Goal: Information Seeking & Learning: Learn about a topic

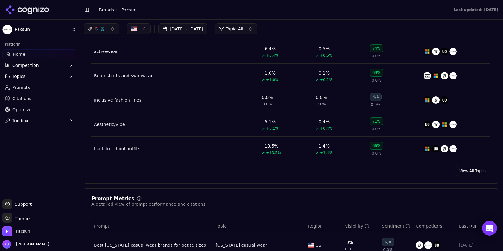
scroll to position [281, 0]
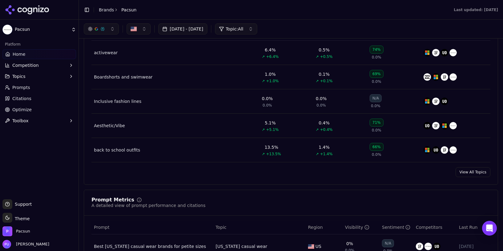
click at [468, 172] on link "View All Topics" at bounding box center [472, 172] width 35 height 10
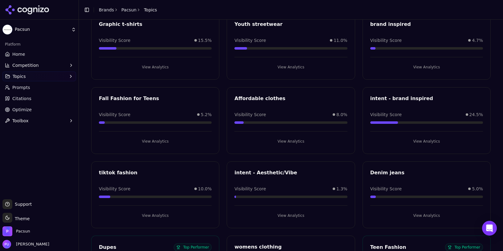
scroll to position [399, 0]
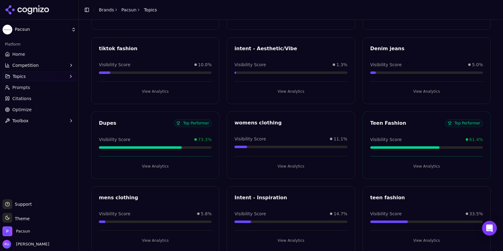
click at [153, 138] on div "Visibility Score 73.3%" at bounding box center [155, 139] width 113 height 6
click at [109, 123] on div "Dupes" at bounding box center [136, 122] width 75 height 7
click at [158, 166] on button "View Analytics" at bounding box center [155, 166] width 113 height 10
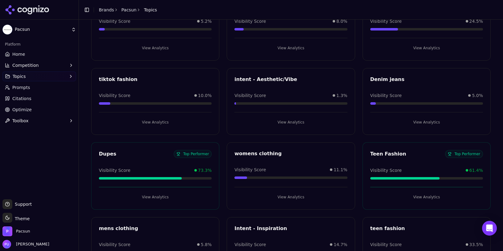
scroll to position [488, 0]
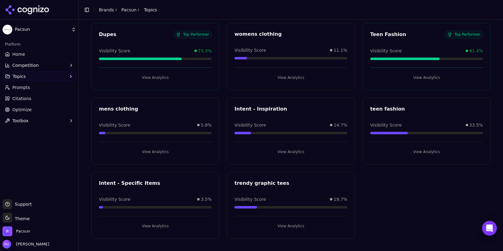
click at [154, 79] on button "View Analytics" at bounding box center [155, 78] width 113 height 10
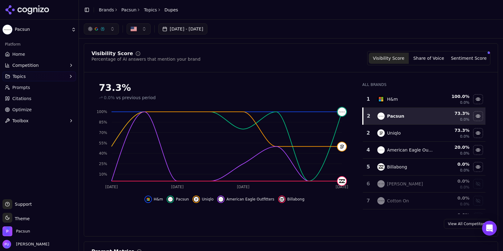
click at [168, 46] on div "Visibility Score Percentage of AI answers that mention your brand Visibility Sc…" at bounding box center [291, 139] width 414 height 193
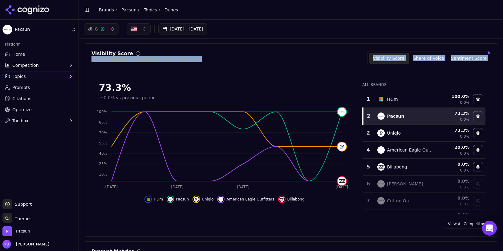
drag, startPoint x: 173, startPoint y: 50, endPoint x: 214, endPoint y: 69, distance: 45.6
click at [210, 75] on div "Visibility Score Percentage of AI answers that mention your brand Visibility Sc…" at bounding box center [291, 139] width 414 height 193
click at [213, 61] on div "Visibility Score Percentage of AI answers that mention your brand Visibility Sc…" at bounding box center [290, 58] width 399 height 14
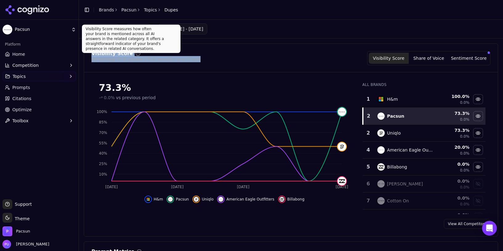
drag, startPoint x: 194, startPoint y: 59, endPoint x: 93, endPoint y: 48, distance: 102.3
click at [93, 48] on div "Visibility Score Percentage of AI answers that mention your brand Visibility Sc…" at bounding box center [291, 139] width 414 height 193
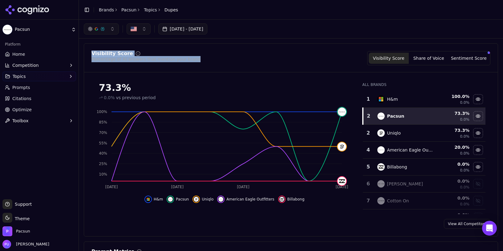
click at [211, 50] on div "Visibility Score Percentage of AI answers that mention your brand Visibility Sc…" at bounding box center [291, 139] width 414 height 193
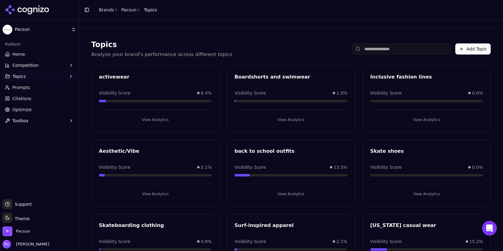
click at [67, 66] on button "Competition" at bounding box center [39, 65] width 74 height 10
click at [64, 73] on span "Metrics" at bounding box center [40, 75] width 54 height 6
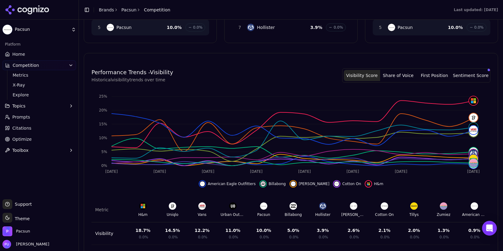
scroll to position [219, 0]
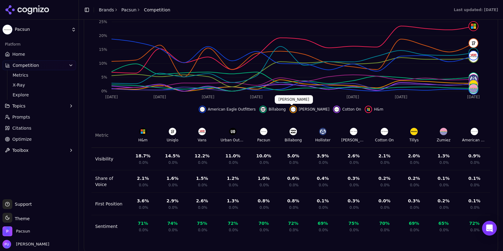
click at [293, 109] on img "Hide brandy melville data" at bounding box center [293, 109] width 5 height 5
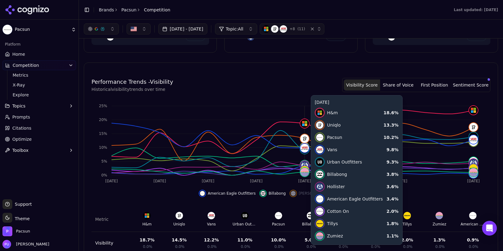
scroll to position [127, 0]
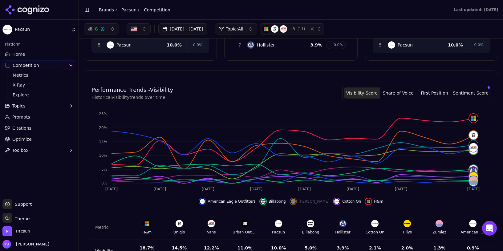
click at [429, 95] on button "First Position" at bounding box center [434, 92] width 36 height 11
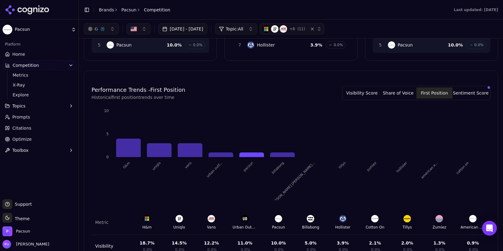
click at [455, 95] on button "Sentiment Score" at bounding box center [470, 92] width 36 height 11
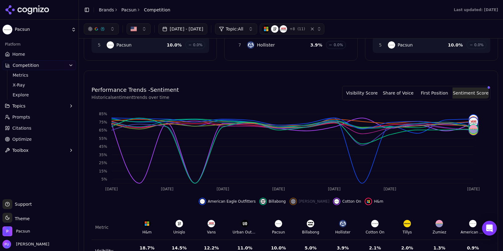
click at [364, 95] on button "Visibility Score" at bounding box center [362, 92] width 36 height 11
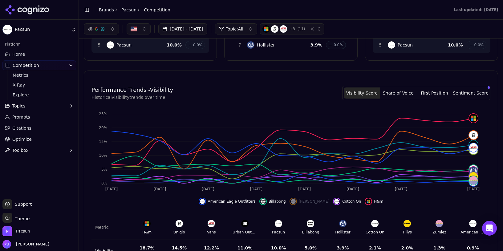
click at [279, 224] on img at bounding box center [278, 223] width 7 height 7
click at [265, 200] on img "Hide billabong data" at bounding box center [263, 201] width 5 height 5
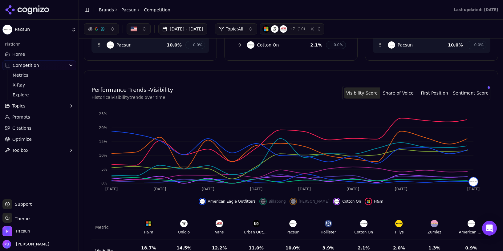
click at [225, 200] on span "American Eagle Outfitters" at bounding box center [232, 201] width 48 height 5
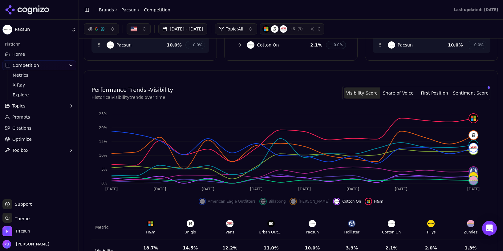
click at [374, 203] on span "H&m" at bounding box center [378, 201] width 9 height 5
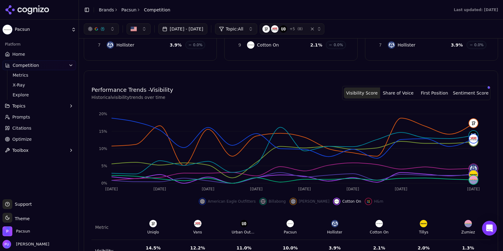
click at [286, 225] on img at bounding box center [289, 223] width 7 height 7
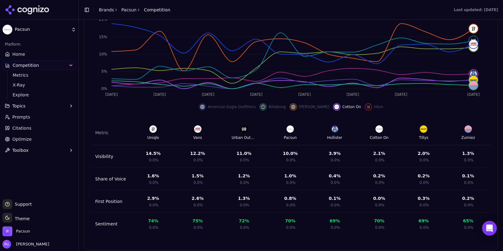
scroll to position [225, 0]
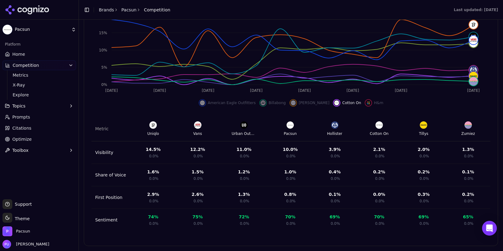
click at [51, 102] on button "Topics" at bounding box center [39, 106] width 74 height 10
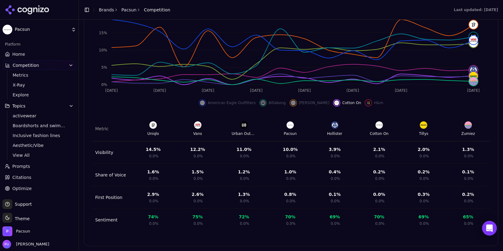
click at [45, 105] on button "Topics" at bounding box center [39, 106] width 74 height 10
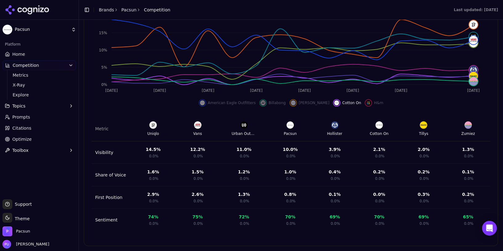
drag, startPoint x: 47, startPoint y: 102, endPoint x: 49, endPoint y: 99, distance: 3.4
click at [49, 99] on ul "Home Competition Metrics X-Ray Explore Topics Prompts Citations Optimize Toolbox" at bounding box center [39, 102] width 74 height 106
click at [49, 106] on button "Topics" at bounding box center [39, 106] width 74 height 10
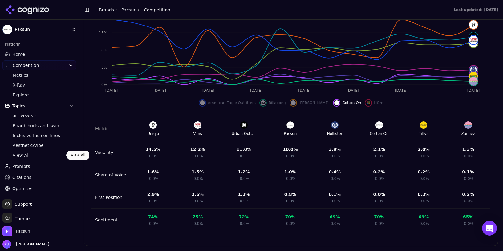
click at [40, 152] on span "View All" at bounding box center [40, 155] width 54 height 6
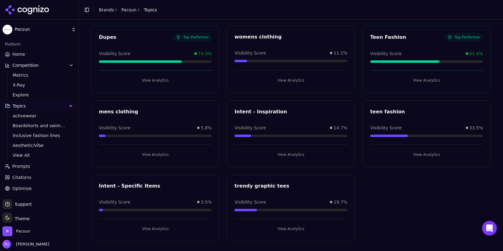
scroll to position [488, 0]
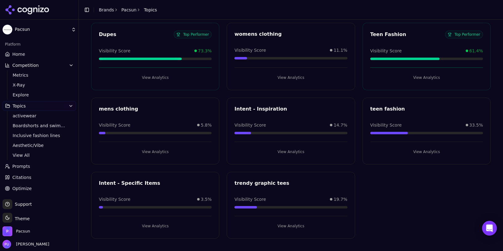
click at [48, 175] on link "Citations" at bounding box center [39, 177] width 74 height 10
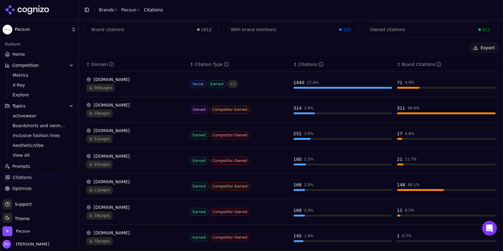
scroll to position [69, 0]
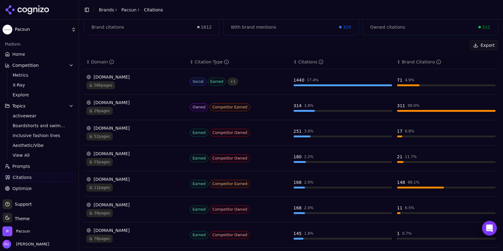
click at [219, 83] on span "Earned" at bounding box center [217, 82] width 18 height 8
click at [219, 82] on span "Earned" at bounding box center [217, 82] width 18 height 8
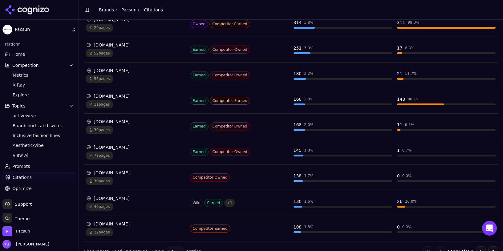
scroll to position [162, 0]
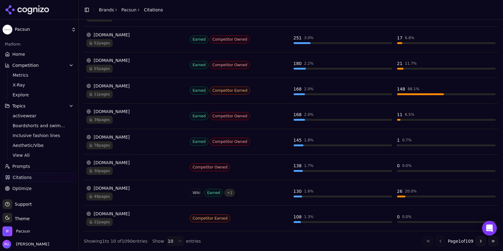
click at [106, 214] on div "[DOMAIN_NAME]" at bounding box center [135, 214] width 99 height 6
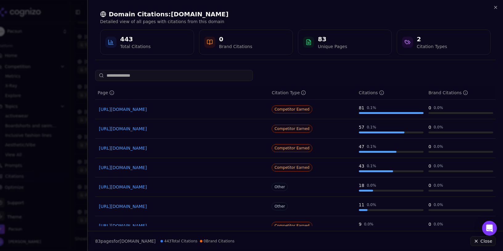
click at [191, 111] on link "[URL][DOMAIN_NAME]" at bounding box center [182, 109] width 167 height 6
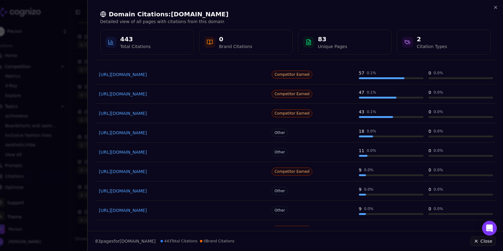
scroll to position [0, 0]
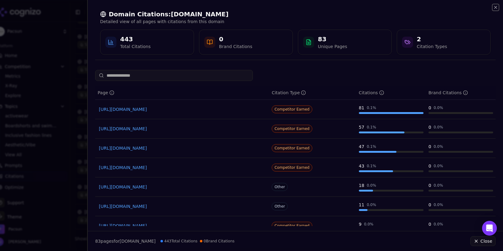
click at [494, 8] on icon "button" at bounding box center [495, 7] width 5 height 5
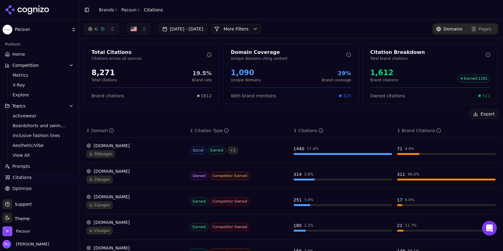
click at [35, 165] on link "Prompts" at bounding box center [39, 166] width 74 height 10
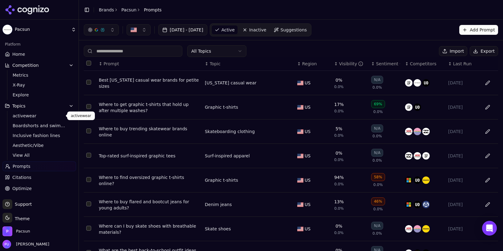
click at [41, 104] on button "Topics" at bounding box center [39, 106] width 74 height 10
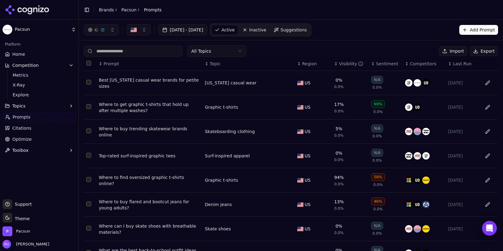
click at [46, 64] on button "Competition" at bounding box center [39, 65] width 74 height 10
click at [44, 86] on link "Prompts" at bounding box center [39, 88] width 74 height 10
click at [14, 91] on link "Prompts" at bounding box center [39, 88] width 74 height 10
click at [375, 20] on div "[DATE] - [DATE] Active Inactive Suggestions Add Prompt" at bounding box center [291, 30] width 424 height 20
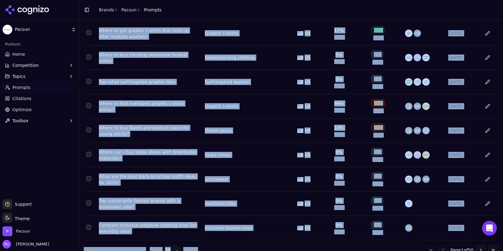
scroll to position [86, 0]
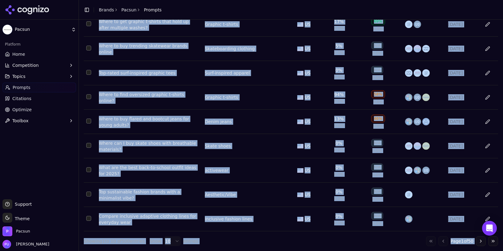
drag, startPoint x: 369, startPoint y: 29, endPoint x: 476, endPoint y: 246, distance: 241.8
click at [501, 251] on html "Pacsun Platform Home Competition Topics Prompts Citations Optimize Toolbox Supp…" at bounding box center [251, 125] width 503 height 251
click at [383, 239] on div "Showing 1 to 10 of 500 entries Show 10 entries Go to first page Go to previous …" at bounding box center [291, 241] width 414 height 10
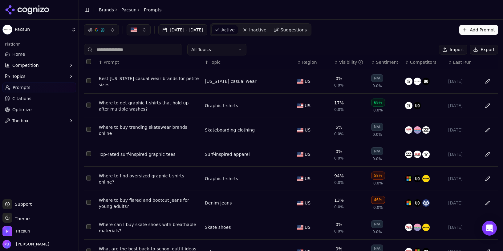
scroll to position [0, 0]
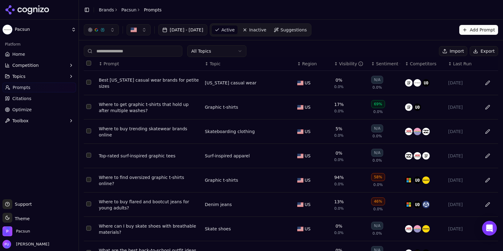
click at [377, 178] on div "58%" at bounding box center [378, 177] width 14 height 8
click at [179, 184] on div "Where to find oversized graphic t-shirts online?" at bounding box center [149, 180] width 101 height 12
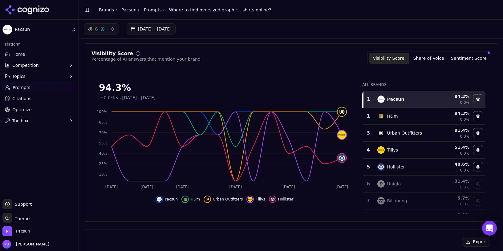
click at [455, 97] on div "94.3 %" at bounding box center [453, 96] width 31 height 6
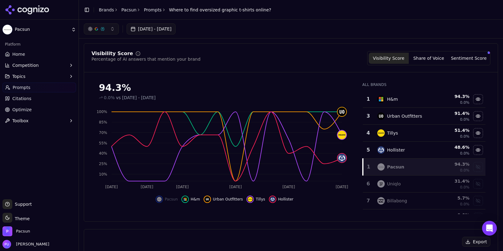
click at [453, 94] on div "94.3 %" at bounding box center [453, 96] width 31 height 6
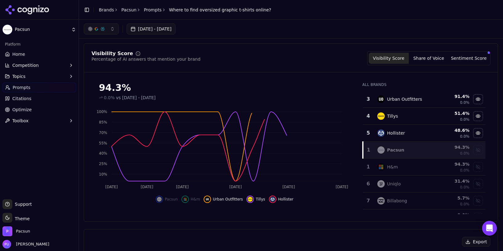
click at [454, 95] on div "91.4 %" at bounding box center [453, 96] width 31 height 6
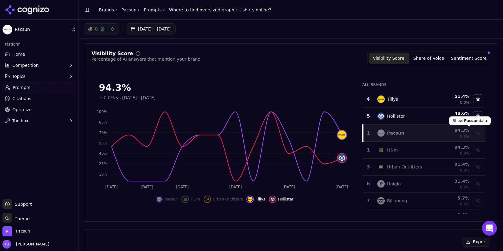
click at [473, 134] on div "Show pacsun data" at bounding box center [477, 132] width 9 height 9
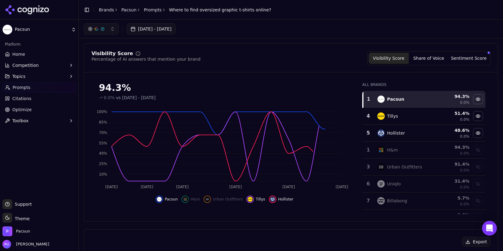
click at [473, 154] on div "Show h&m data" at bounding box center [477, 149] width 9 height 9
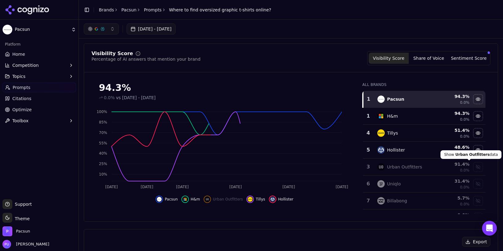
click at [473, 164] on div "Show urban outfitters data" at bounding box center [477, 166] width 9 height 9
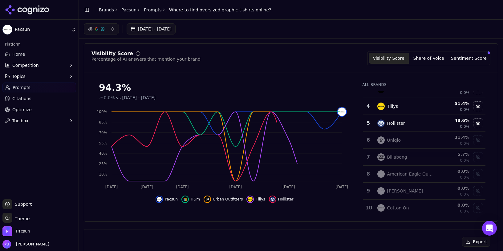
scroll to position [80, 0]
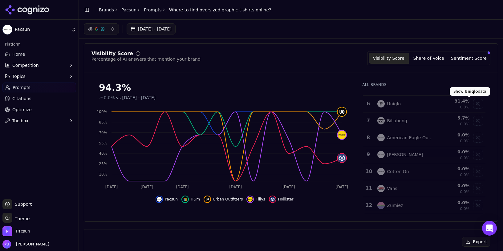
click at [473, 103] on div "Show uniqlo data" at bounding box center [477, 103] width 9 height 9
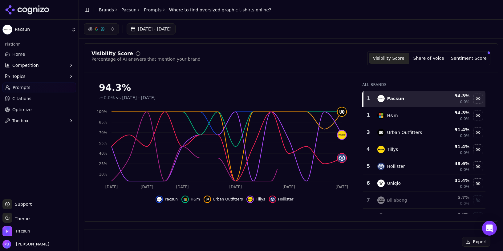
scroll to position [0, 0]
click at [460, 59] on button "Sentiment Score" at bounding box center [469, 58] width 40 height 11
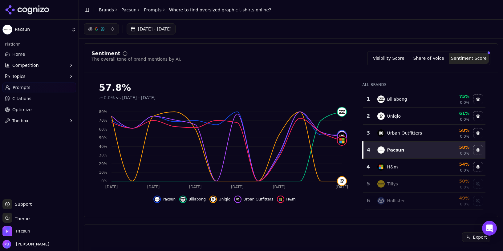
click at [431, 58] on button "Share of Voice" at bounding box center [429, 58] width 40 height 11
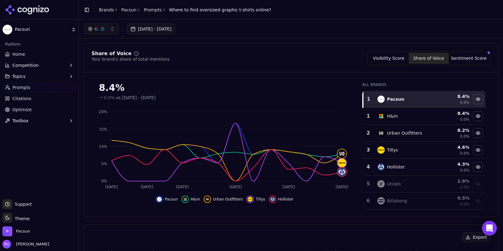
click at [395, 59] on button "Visibility Score" at bounding box center [389, 58] width 40 height 11
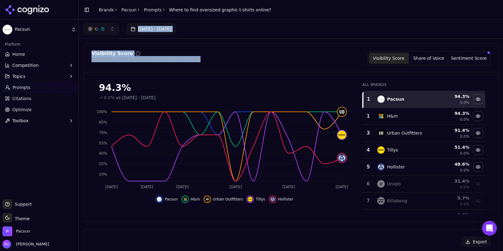
drag, startPoint x: 253, startPoint y: 58, endPoint x: 120, endPoint y: 30, distance: 136.1
click at [119, 29] on div "[DATE] - [DATE] Visibility Score Percentage of AI answers that mention your bra…" at bounding box center [291, 135] width 424 height 231
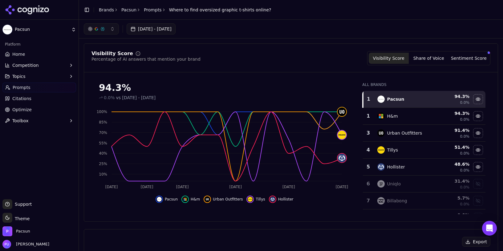
click at [120, 30] on div "[DATE] - [DATE]" at bounding box center [130, 28] width 92 height 11
click at [114, 30] on button "button" at bounding box center [101, 28] width 35 height 11
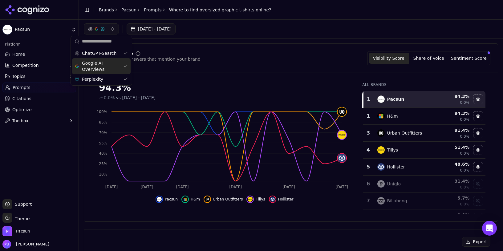
click at [103, 66] on span "Google AI Overviews" at bounding box center [101, 66] width 39 height 12
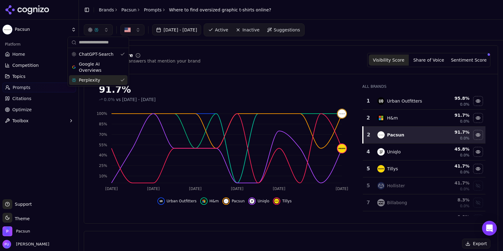
click at [109, 77] on div "Perplexity" at bounding box center [98, 80] width 59 height 10
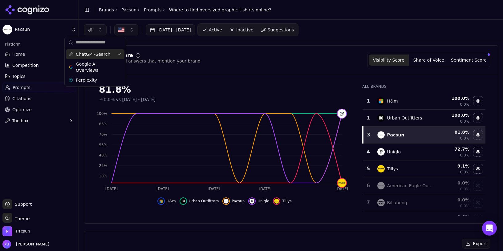
click at [111, 53] on div "ChatGPT-Search" at bounding box center [95, 54] width 59 height 10
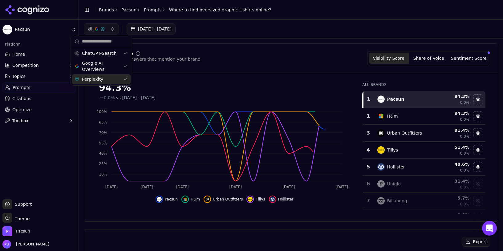
click at [103, 82] on div "Perplexity" at bounding box center [101, 79] width 59 height 10
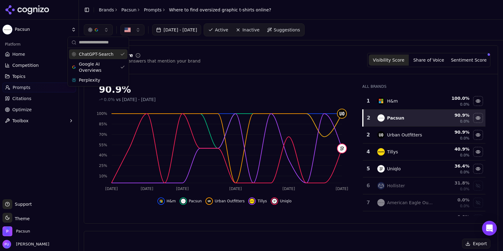
click at [95, 52] on span "ChatGPT-Search" at bounding box center [96, 54] width 34 height 6
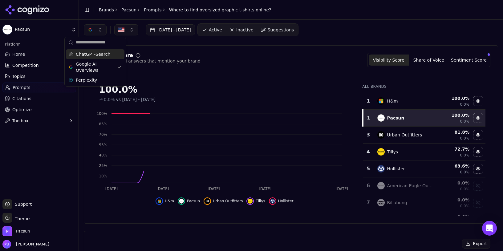
click at [227, 54] on div "Visibility Score Percentage of AI answers that mention your brand Visibility Sc…" at bounding box center [290, 60] width 399 height 14
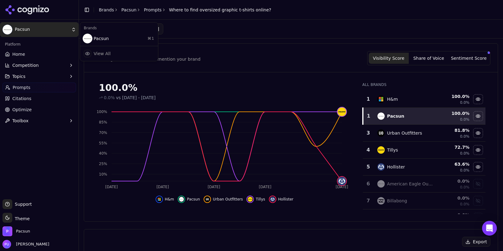
click at [38, 29] on html "Pacsun Platform Home Competition Topics Prompts Citations Optimize Toolbox Supp…" at bounding box center [251, 125] width 503 height 251
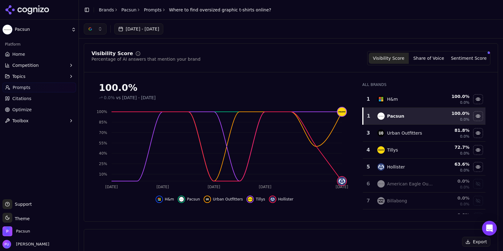
click at [39, 57] on link "Home" at bounding box center [39, 54] width 74 height 10
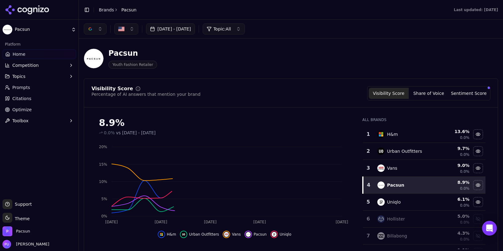
click at [43, 63] on button "Competition" at bounding box center [39, 65] width 74 height 10
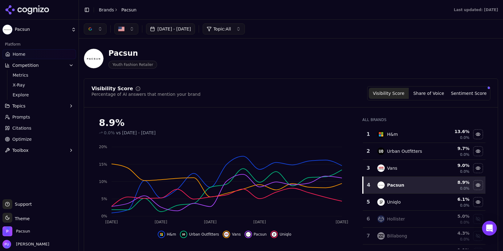
click at [46, 105] on button "Topics" at bounding box center [39, 106] width 74 height 10
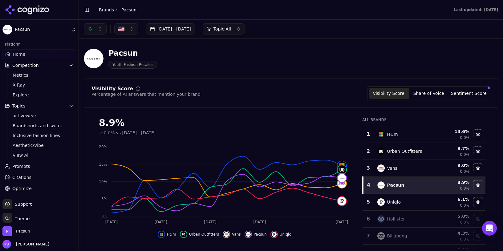
click at [40, 167] on link "Prompts" at bounding box center [39, 166] width 74 height 10
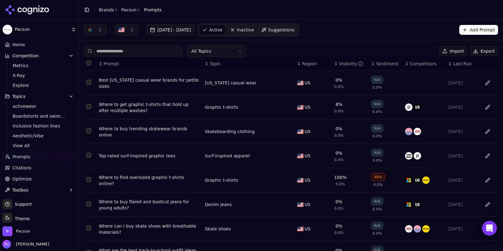
scroll to position [10, 0]
click at [43, 192] on button "Toolbox" at bounding box center [39, 189] width 74 height 10
